Goal: Information Seeking & Learning: Learn about a topic

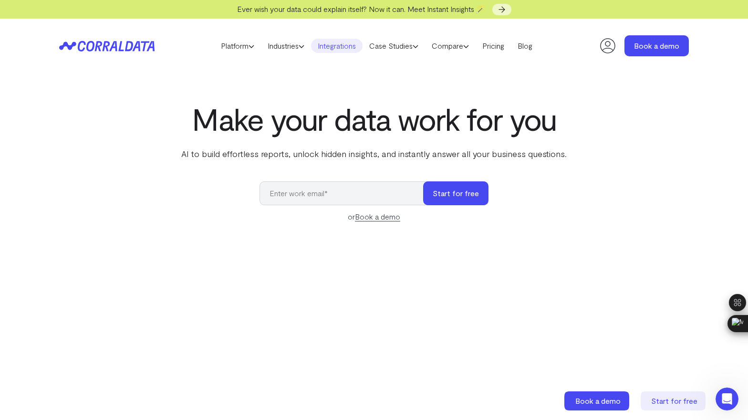
click at [333, 46] on link "Integrations" at bounding box center [337, 46] width 52 height 14
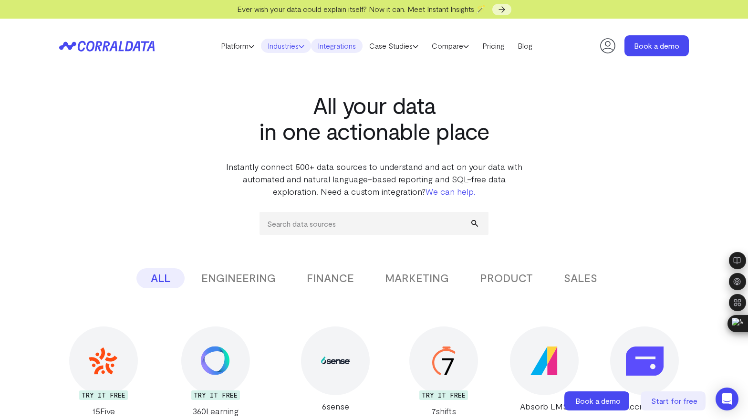
click at [279, 45] on link "Industries" at bounding box center [286, 46] width 50 height 14
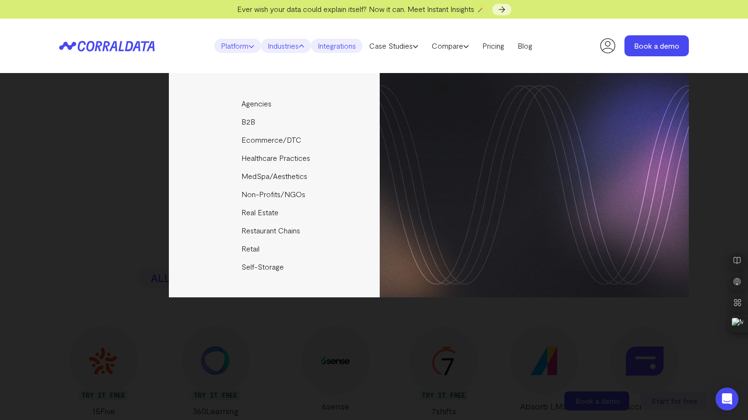
click at [233, 46] on link "Platform" at bounding box center [237, 46] width 47 height 14
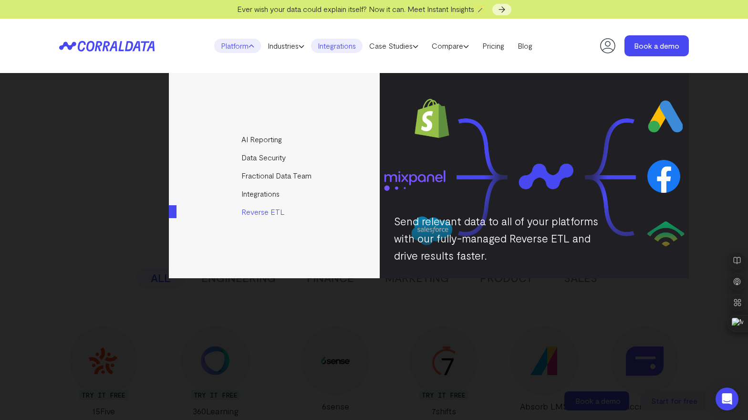
click at [268, 210] on link "Reverse ETL" at bounding box center [275, 212] width 212 height 18
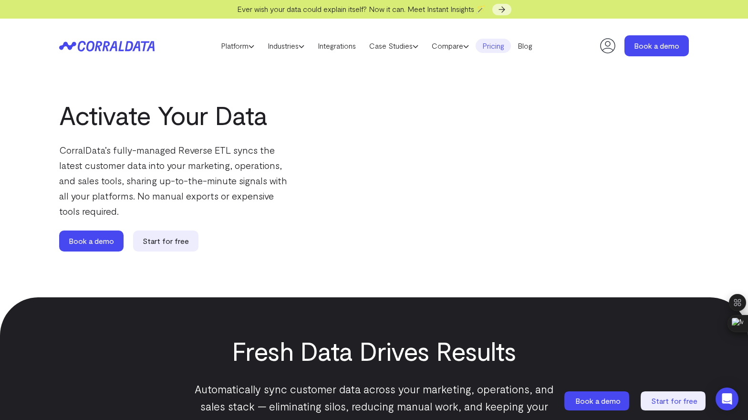
click at [501, 50] on link "Pricing" at bounding box center [493, 46] width 35 height 14
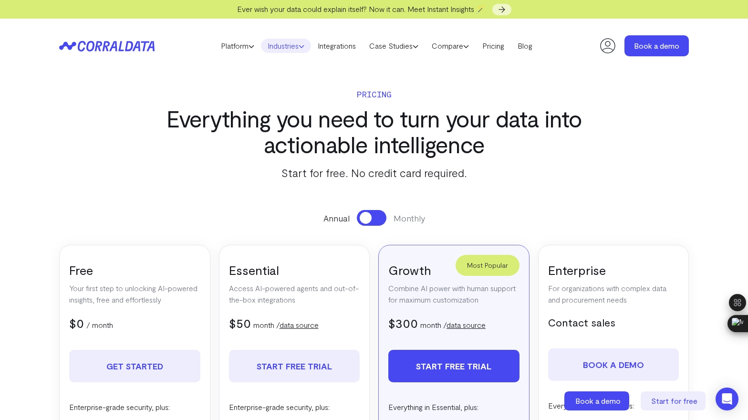
click at [279, 45] on link "Industries" at bounding box center [286, 46] width 50 height 14
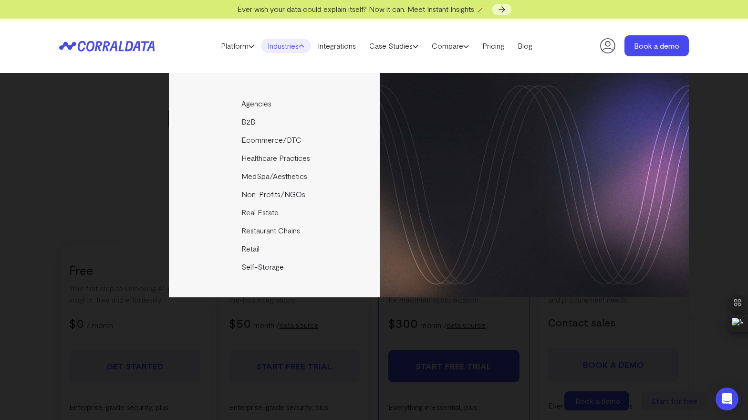
click at [189, 34] on header "Platform AI Reporting Use AI to effortlessly answer any business questions from…" at bounding box center [374, 46] width 630 height 54
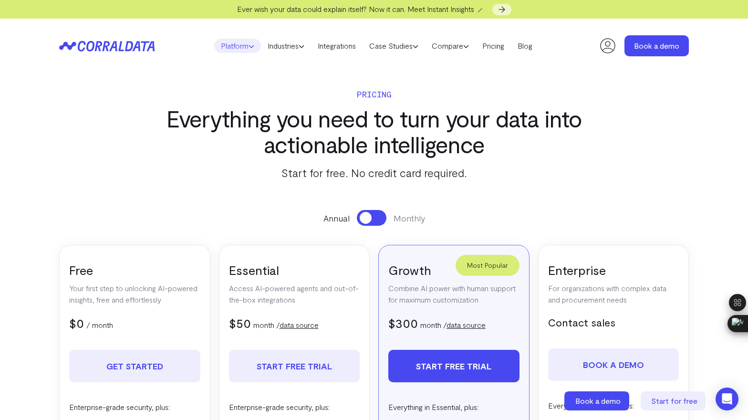
click at [232, 47] on link "Platform" at bounding box center [237, 46] width 47 height 14
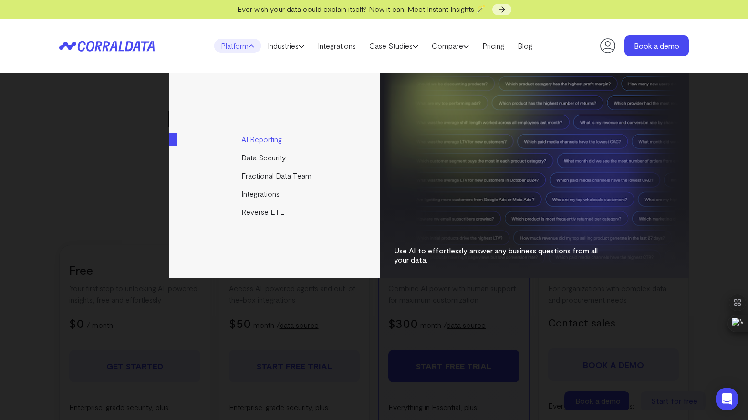
click at [266, 142] on link "AI Reporting" at bounding box center [275, 139] width 212 height 18
